Goal: Task Accomplishment & Management: Manage account settings

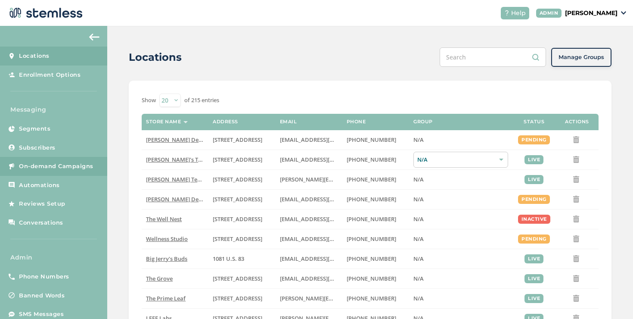
click at [52, 157] on link "On-demand Campaigns" at bounding box center [53, 166] width 107 height 19
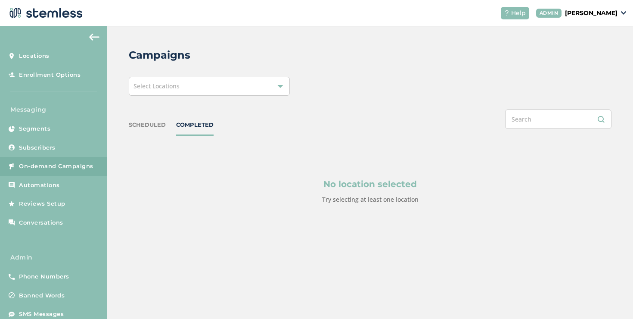
click at [195, 79] on div "Select Locations" at bounding box center [209, 86] width 161 height 19
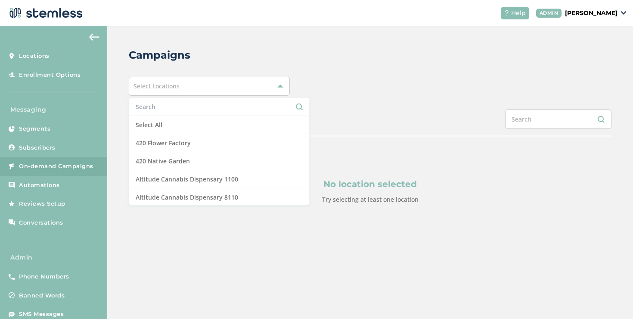
click at [180, 113] on li at bounding box center [219, 107] width 180 height 18
click at [179, 115] on li at bounding box center [219, 107] width 180 height 18
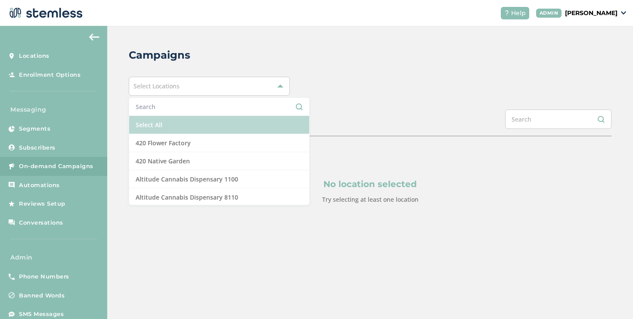
click at [177, 120] on li "Select All" at bounding box center [219, 125] width 180 height 18
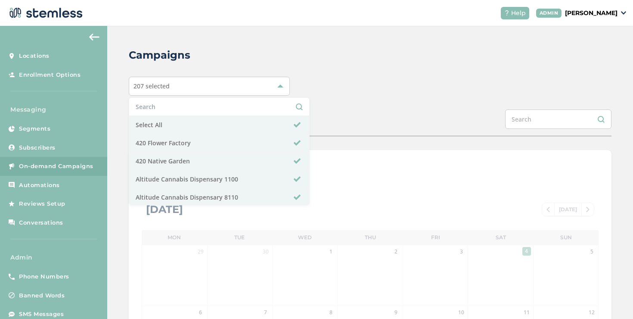
click at [313, 112] on div "SCHEDULED COMPLETED" at bounding box center [370, 122] width 483 height 27
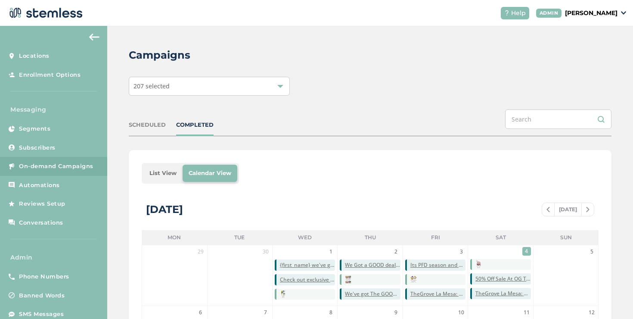
click at [167, 169] on li "List View" at bounding box center [162, 172] width 39 height 17
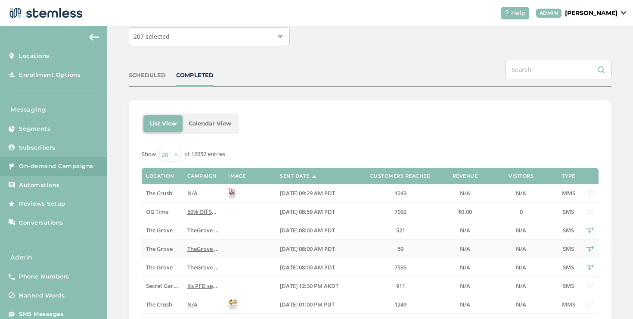
scroll to position [50, 0]
click at [176, 208] on label "OG Time" at bounding box center [162, 211] width 32 height 7
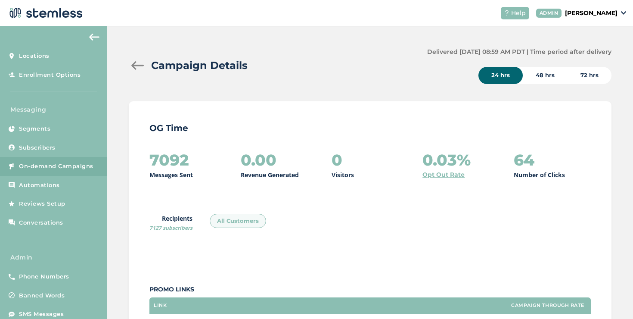
click at [134, 64] on div at bounding box center [137, 65] width 17 height 9
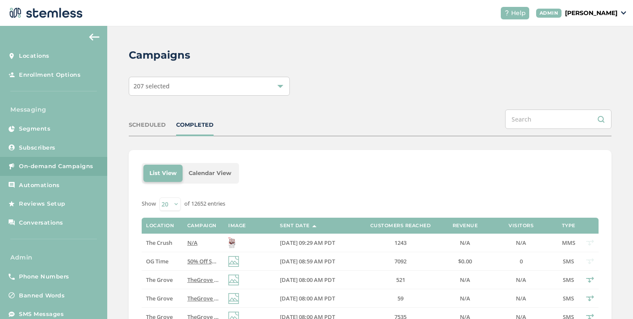
click at [190, 243] on span "N/A" at bounding box center [192, 243] width 10 height 8
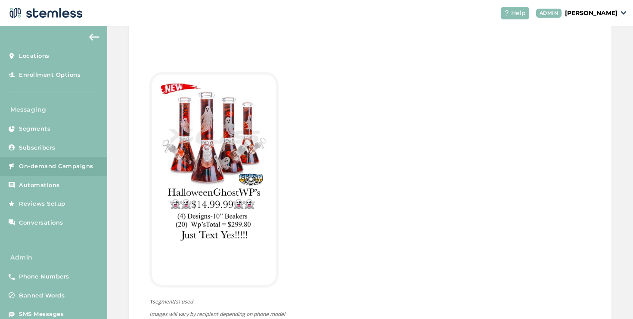
scroll to position [286, 0]
